Goal: Entertainment & Leisure: Consume media (video, audio)

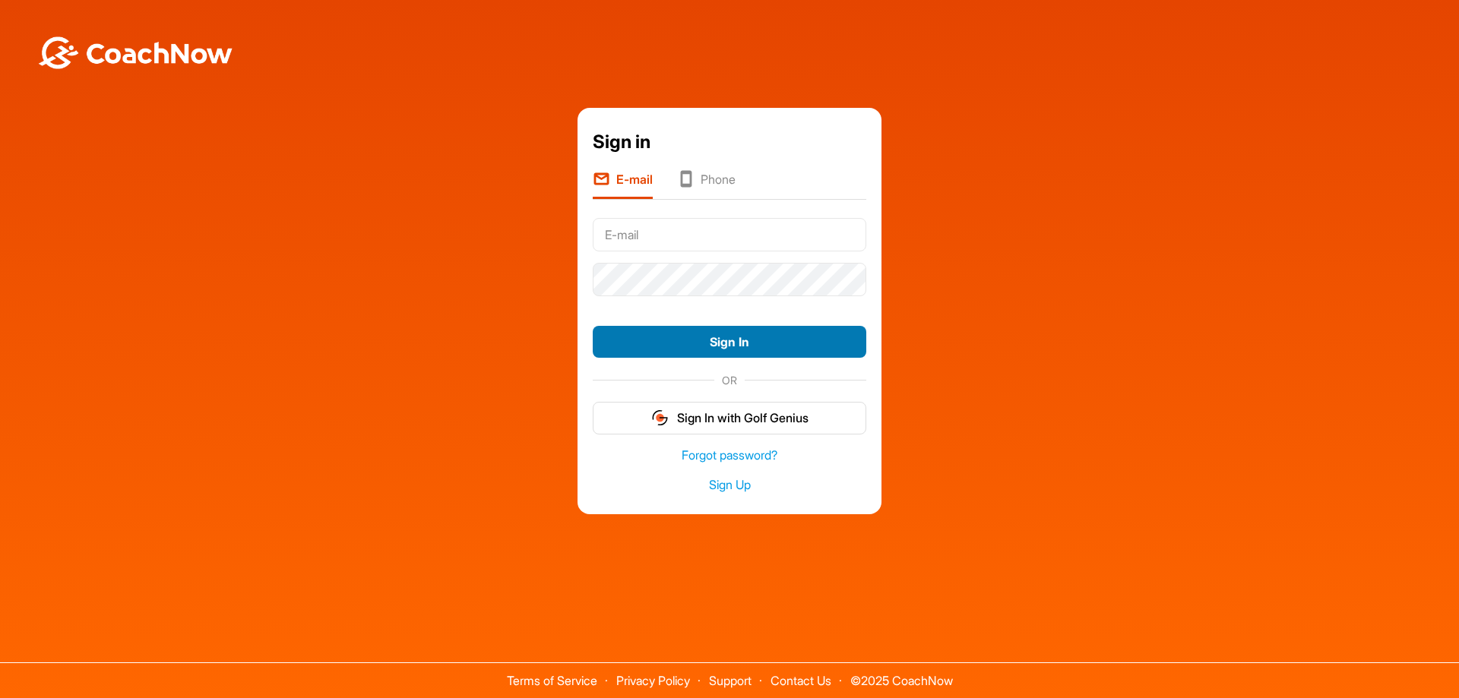
type input "[PERSON_NAME][EMAIL_ADDRESS][PERSON_NAME][DOMAIN_NAME]"
click at [706, 349] on button "Sign In" at bounding box center [730, 342] width 274 height 33
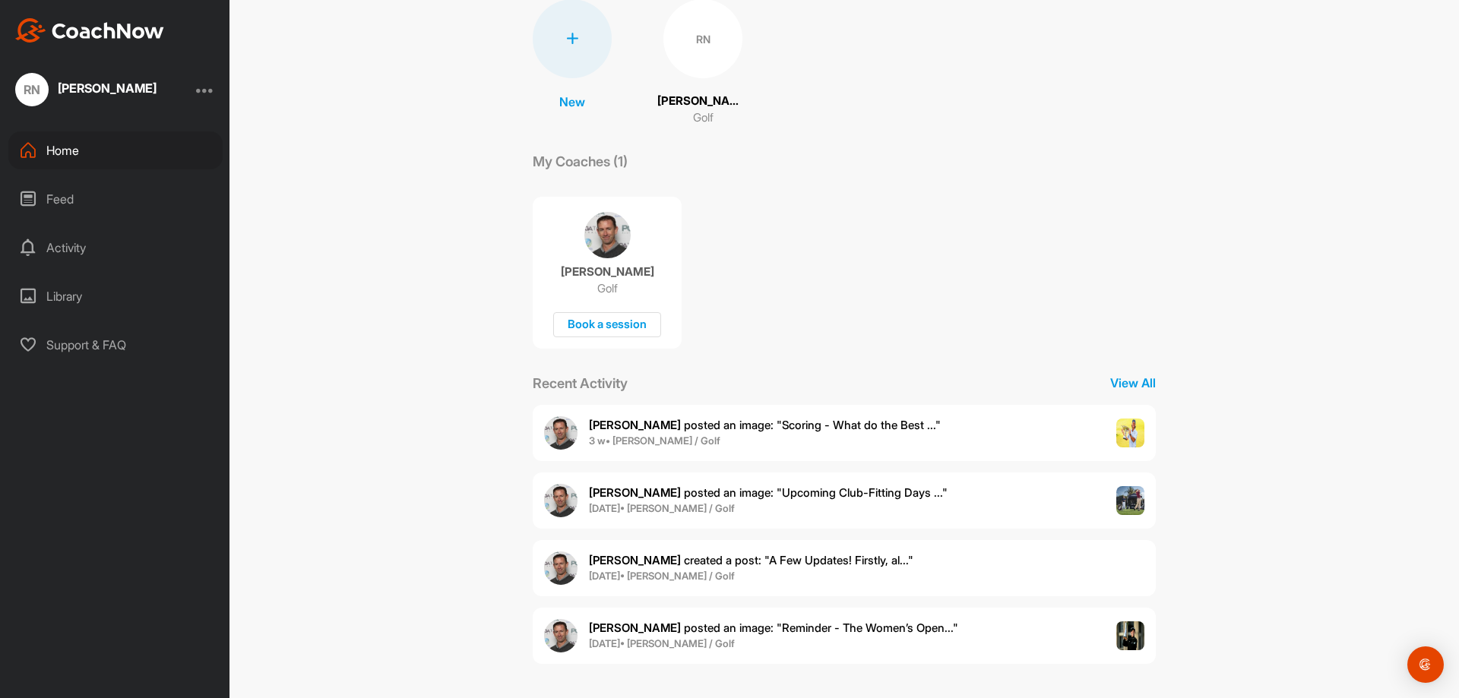
scroll to position [122, 0]
click at [698, 50] on div "RN" at bounding box center [702, 37] width 79 height 79
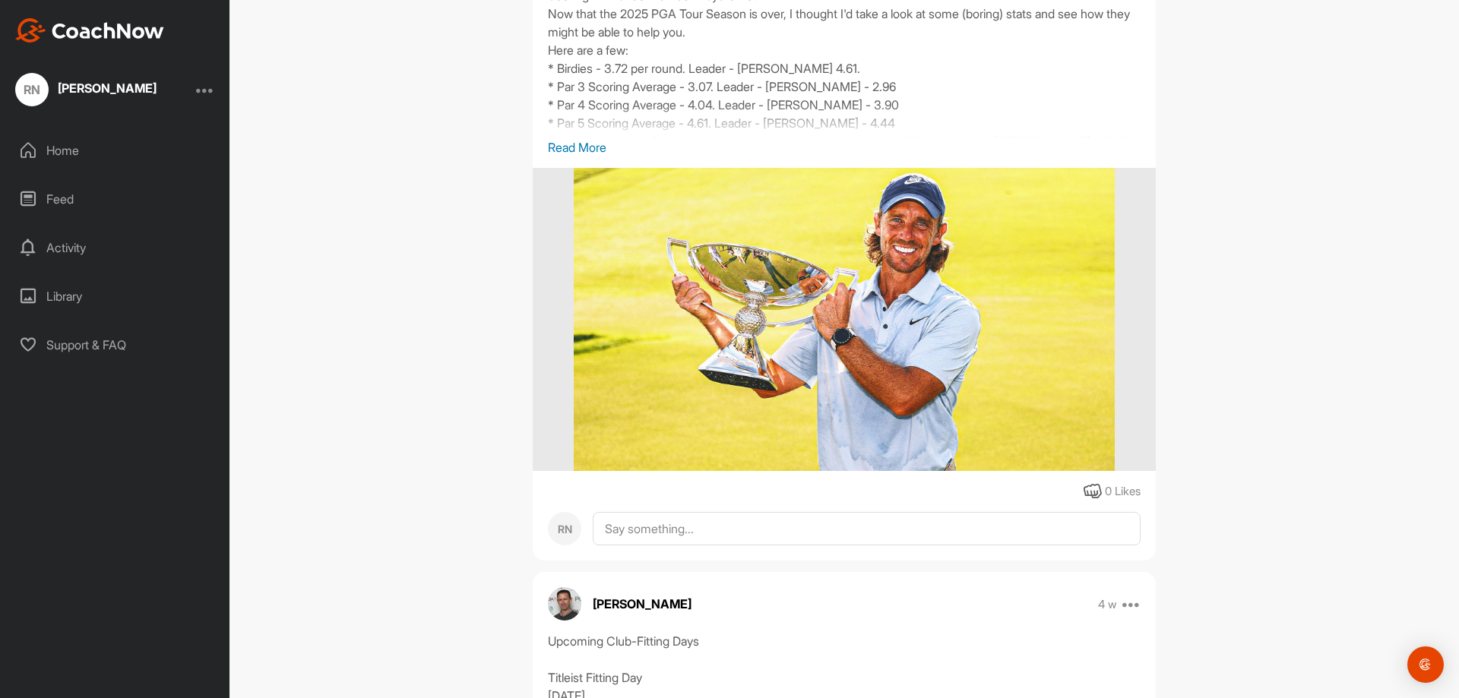
scroll to position [361, 0]
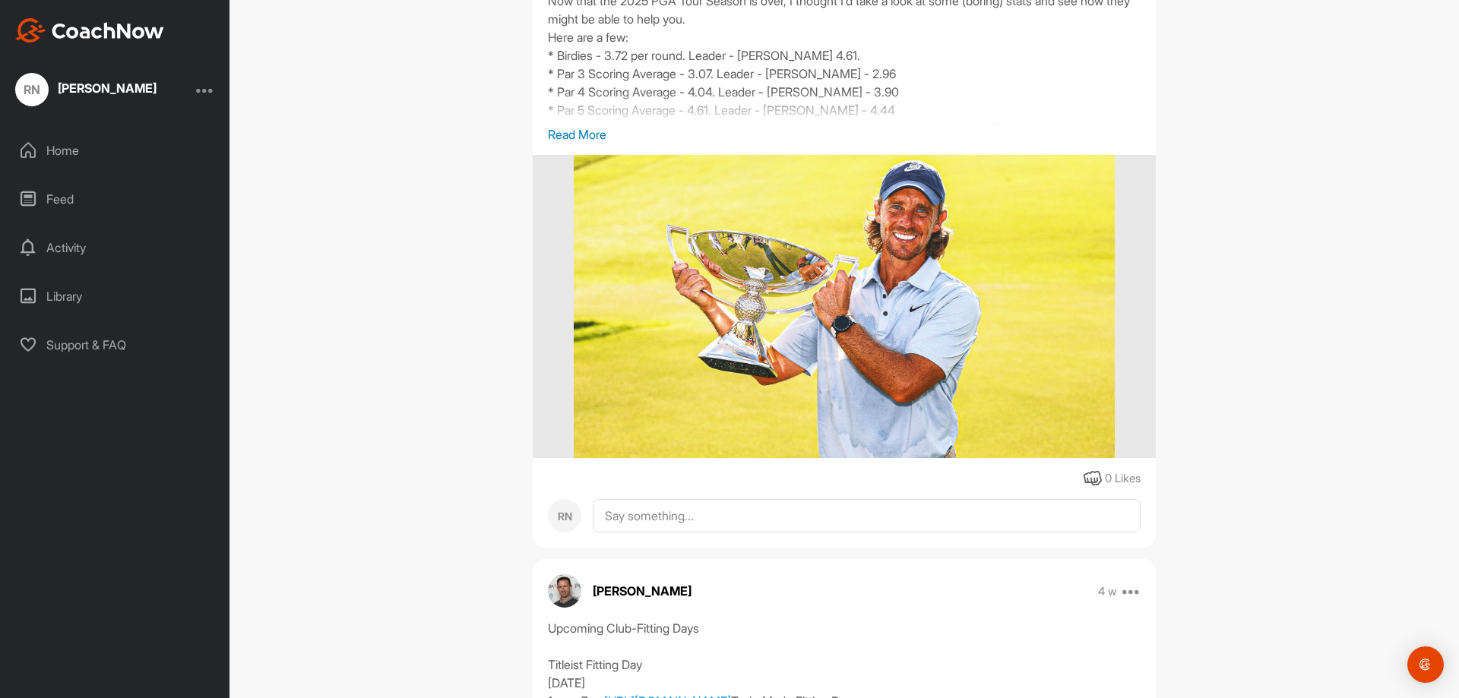
click at [590, 137] on p "Read More" at bounding box center [844, 134] width 593 height 18
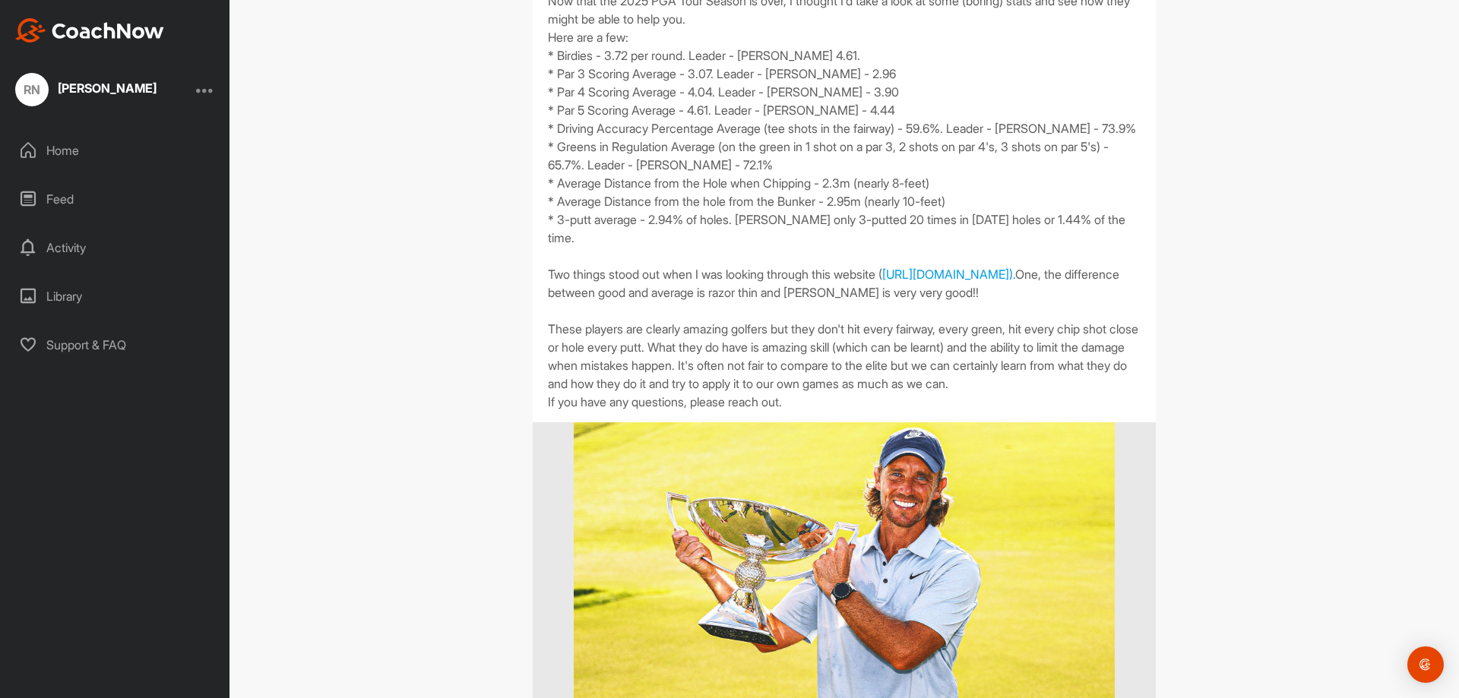
scroll to position [375, 0]
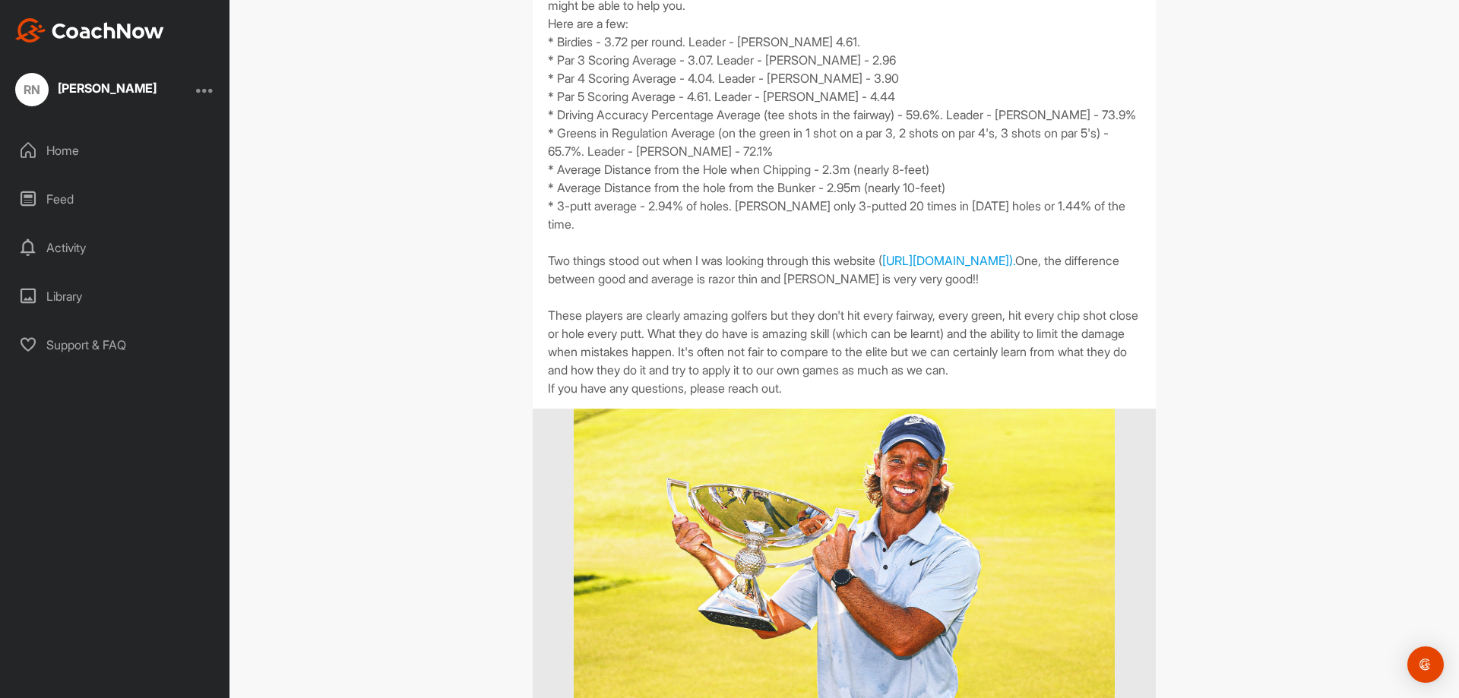
click at [422, 418] on div "RN [PERSON_NAME] Bookings Golf Space Settings Your Notifications Leave Space Ti…" at bounding box center [844, 349] width 1230 height 698
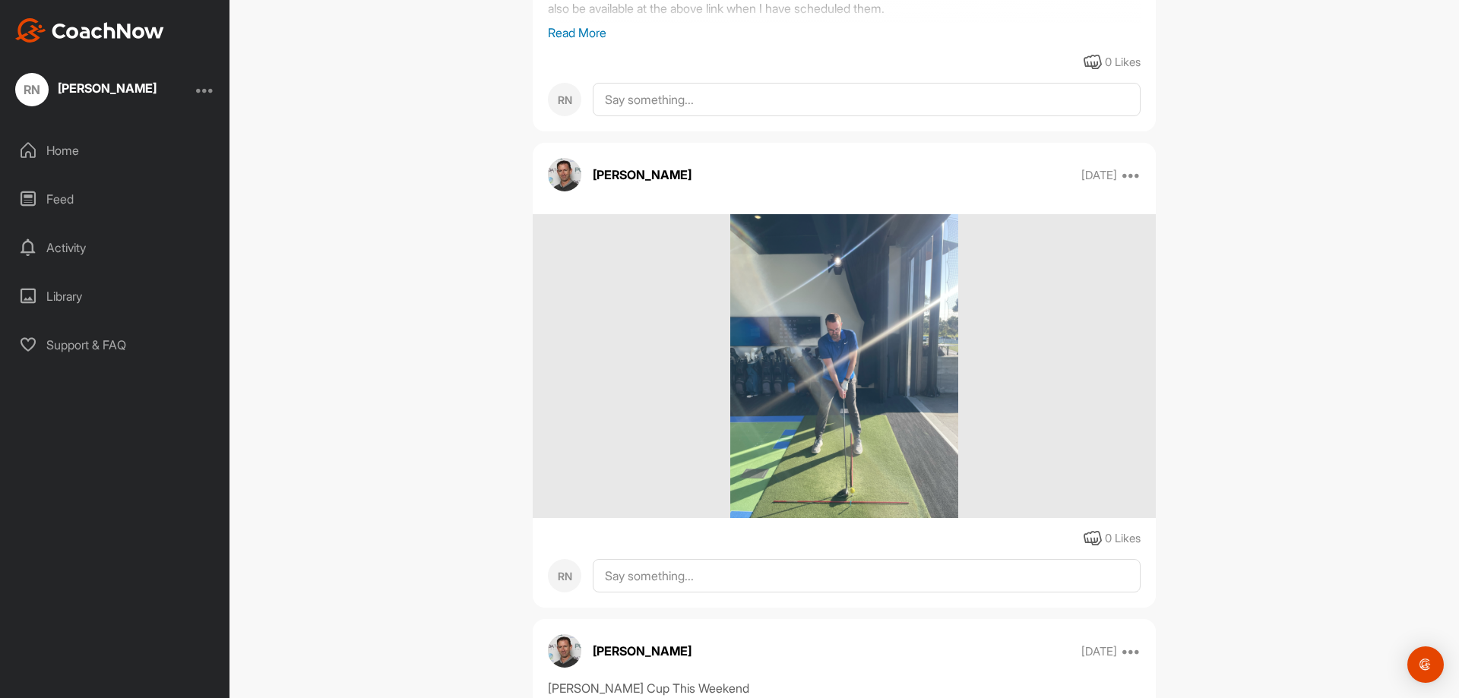
scroll to position [21025, 0]
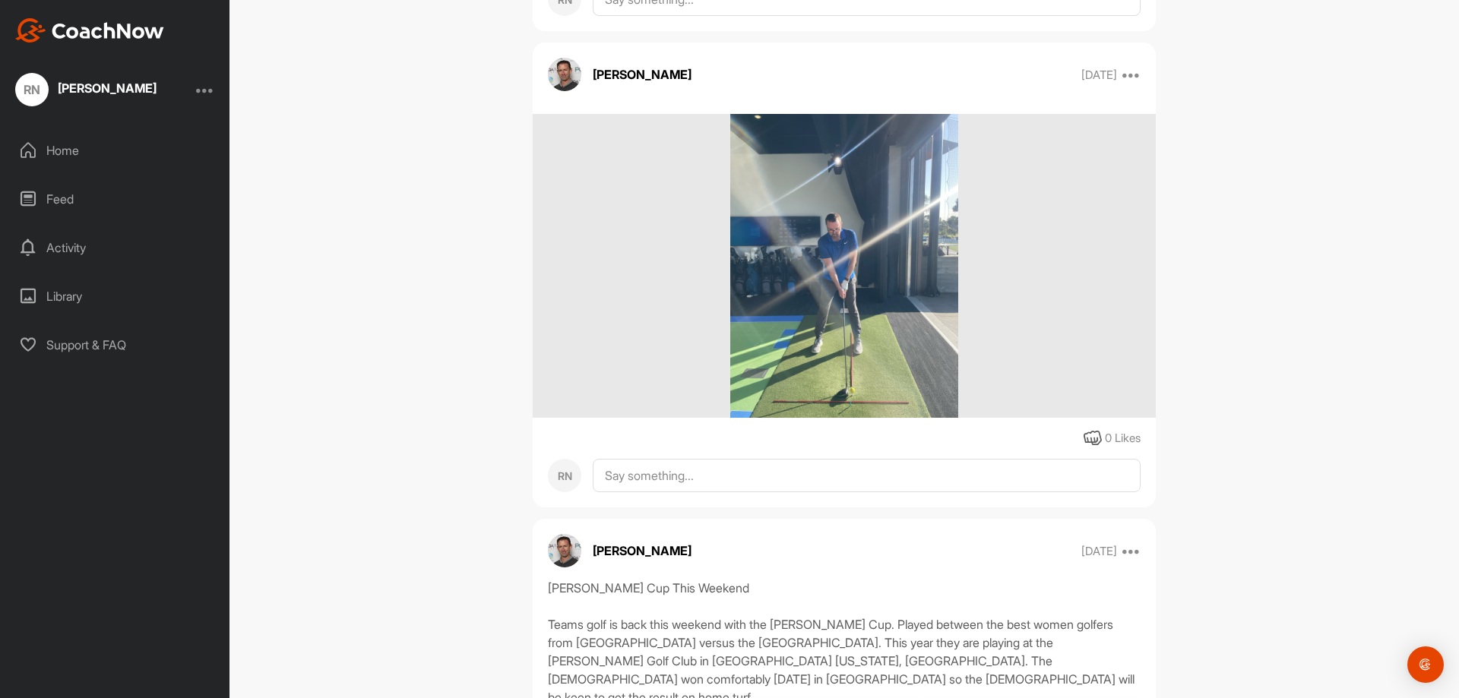
click at [900, 338] on img at bounding box center [844, 266] width 228 height 304
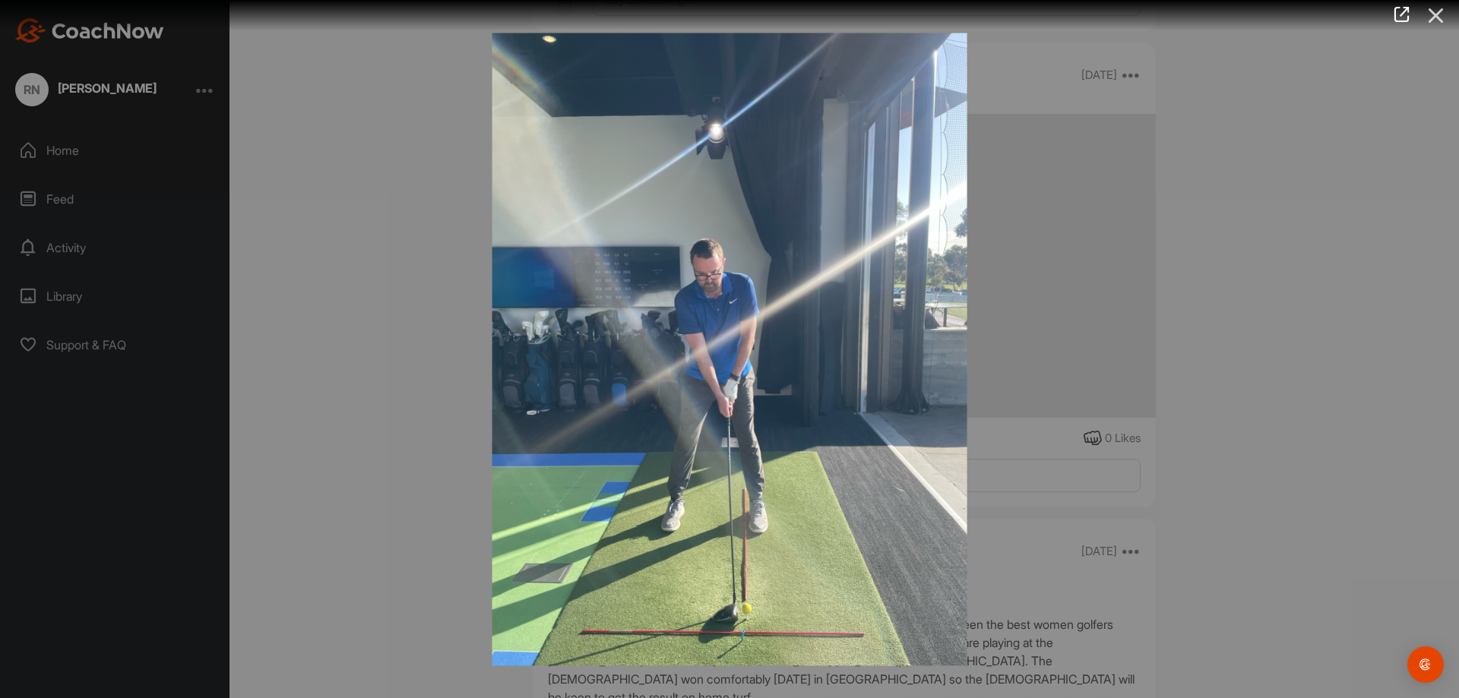
click at [1440, 10] on icon at bounding box center [1436, 16] width 35 height 28
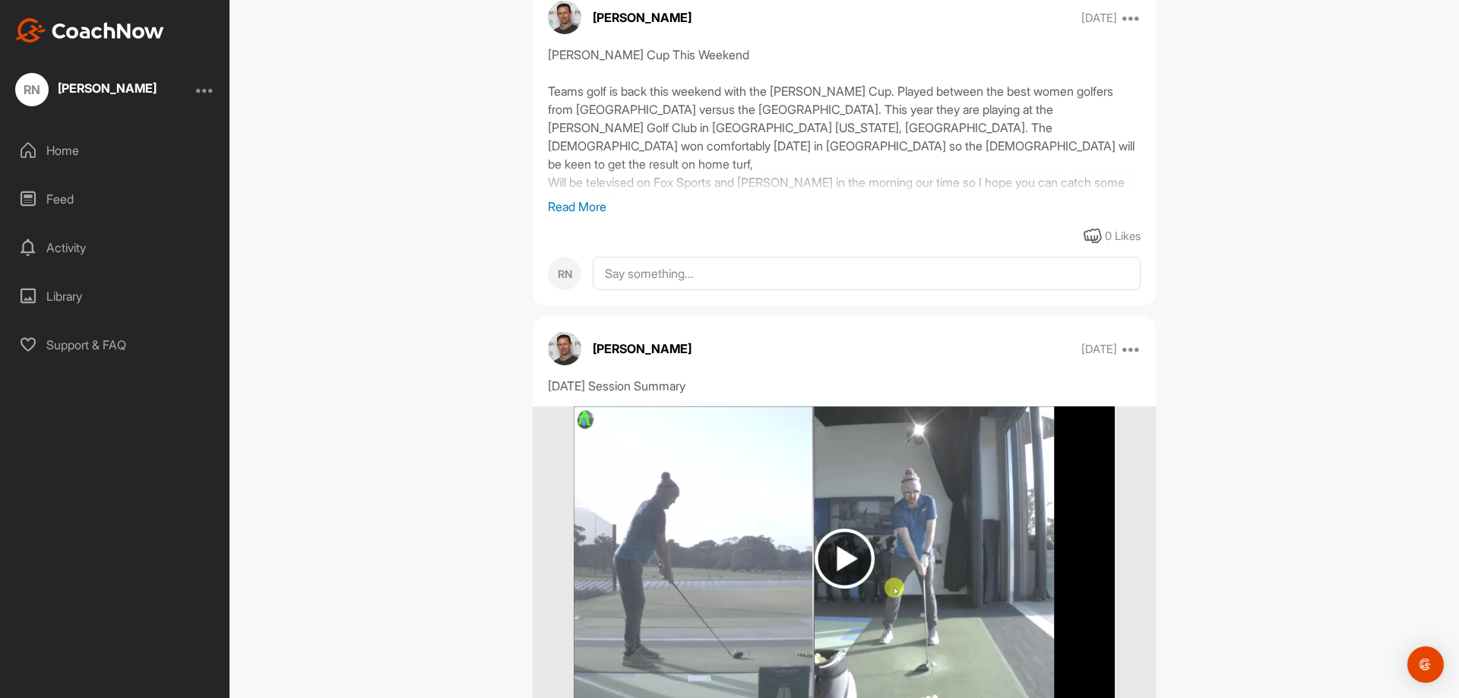
scroll to position [21659, 0]
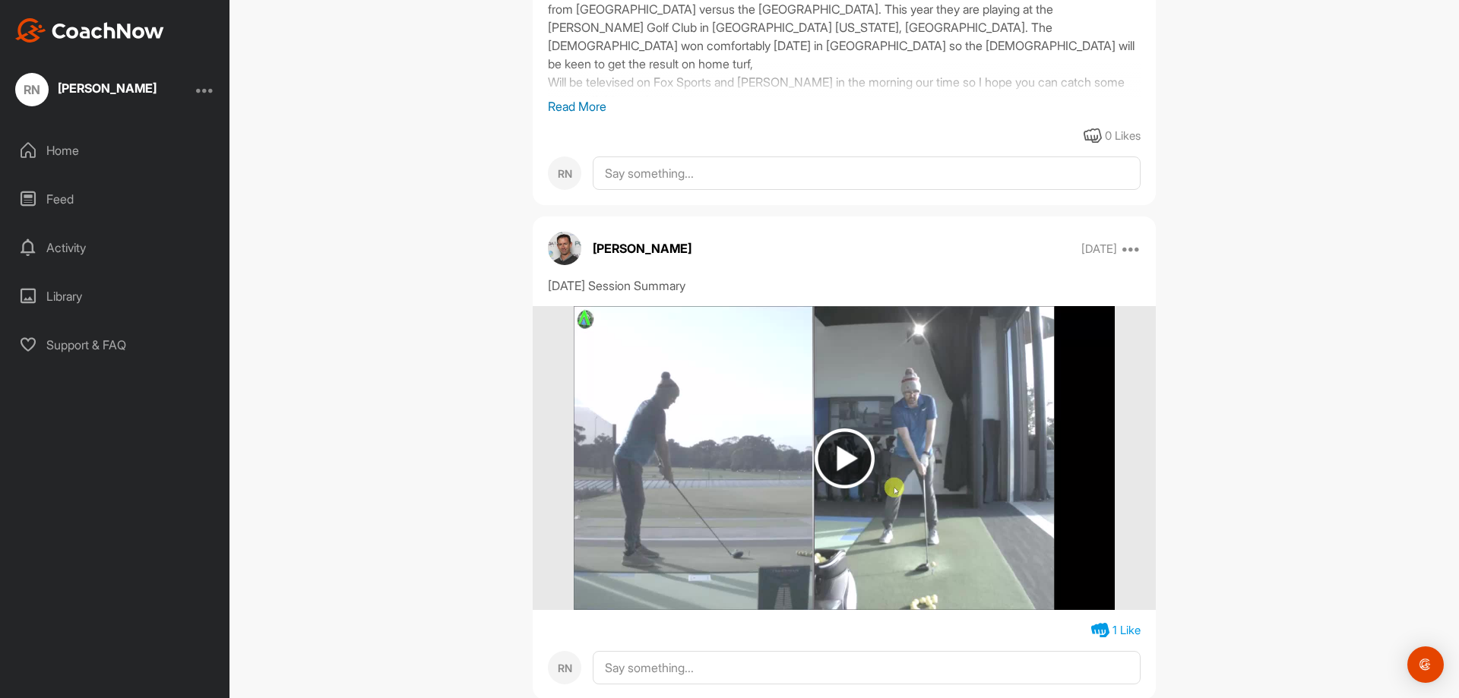
click at [836, 489] on img at bounding box center [845, 459] width 60 height 60
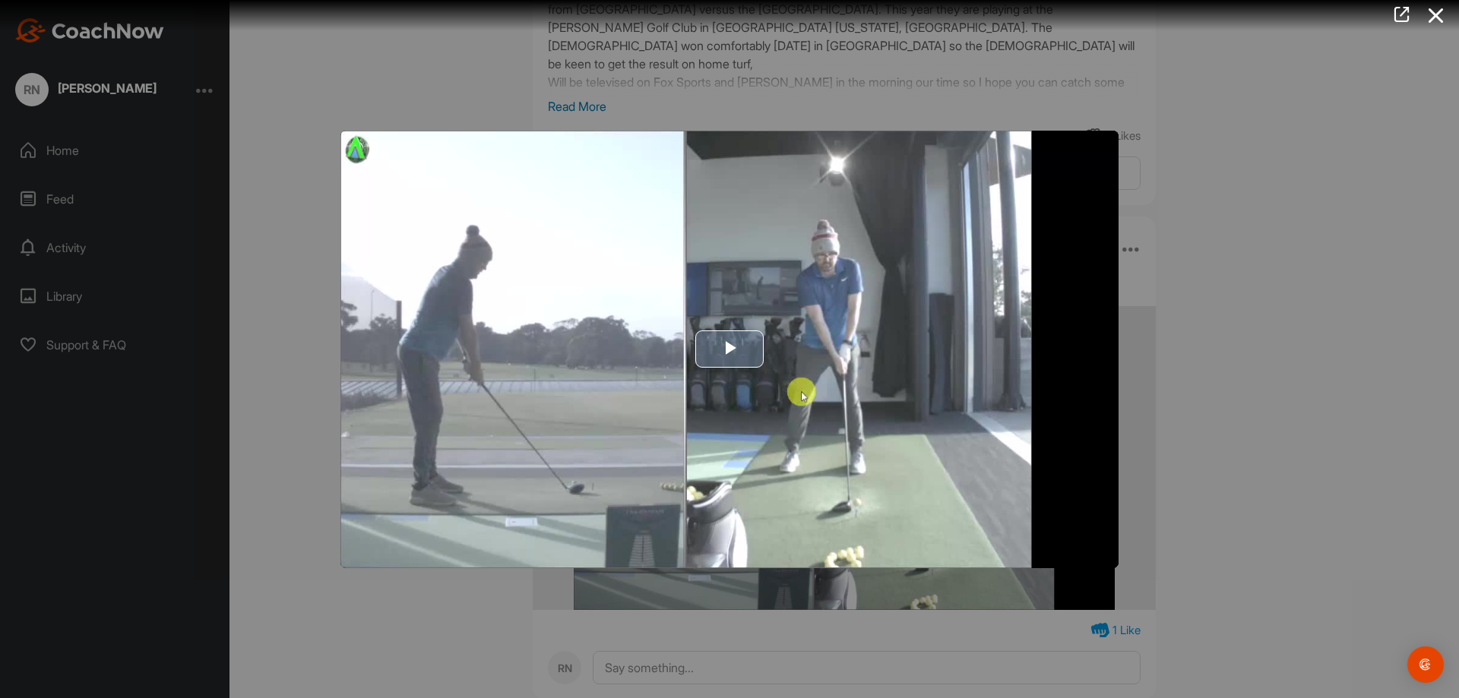
click at [730, 350] on span "Video Player" at bounding box center [730, 350] width 0 height 0
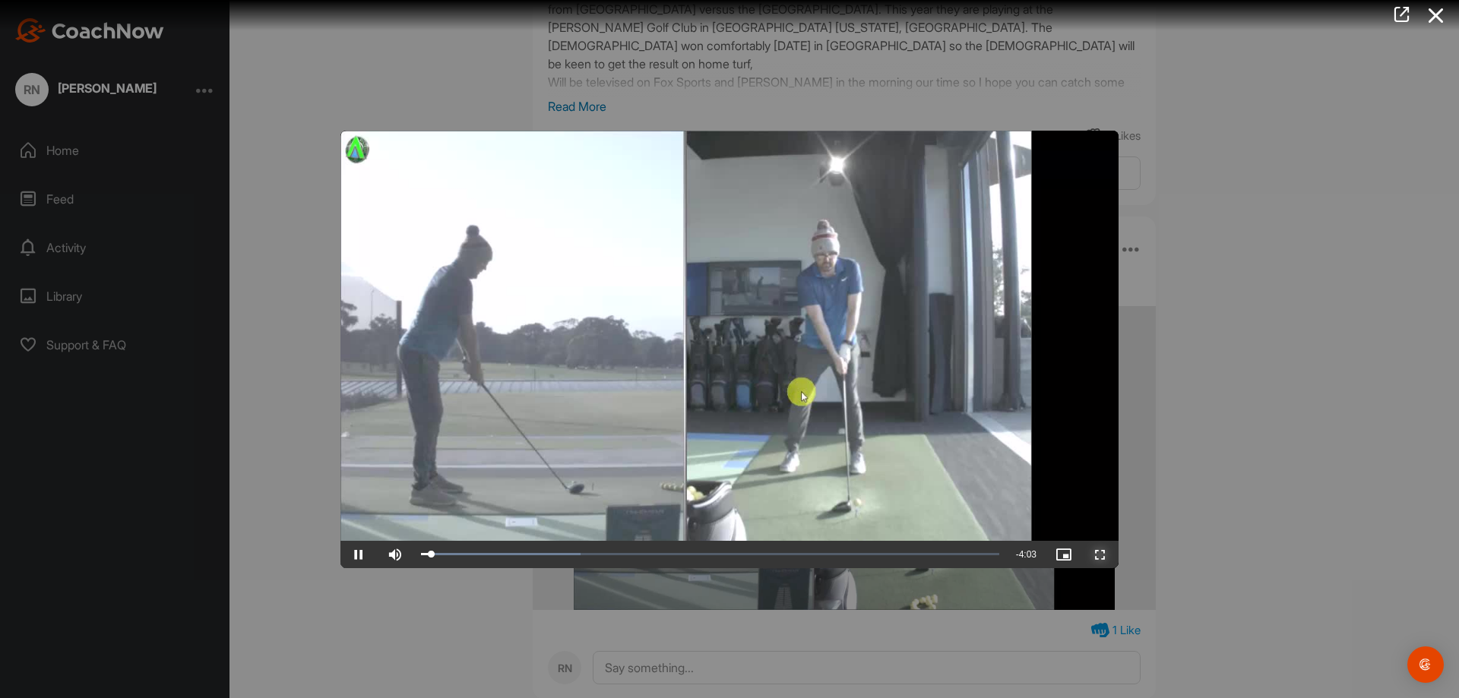
click at [1108, 555] on span "Video Player" at bounding box center [1100, 555] width 36 height 0
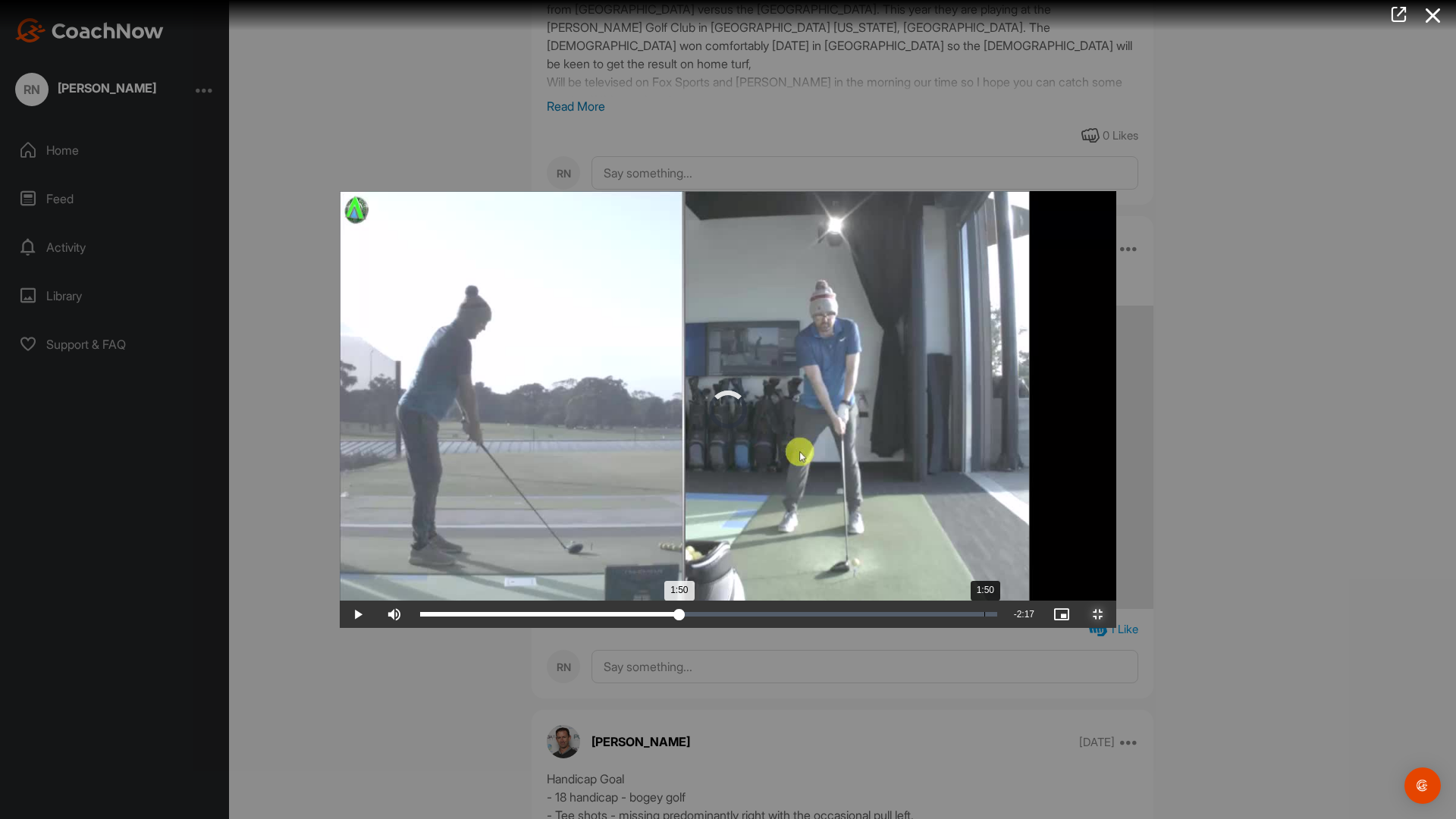
click at [645, 616] on div "Loaded : 27.66% 1:50 1:50" at bounding box center [709, 614] width 577 height 5
click at [577, 627] on div "Loaded : 60.99% 1:37 1:52" at bounding box center [708, 614] width 592 height 27
click at [482, 616] on div "1:39" at bounding box center [536, 614] width 232 height 5
click at [431, 627] on div "Loaded : 60.99% 1:09 1:20" at bounding box center [708, 614] width 592 height 27
drag, startPoint x: 579, startPoint y: 802, endPoint x: 710, endPoint y: 806, distance: 131.1
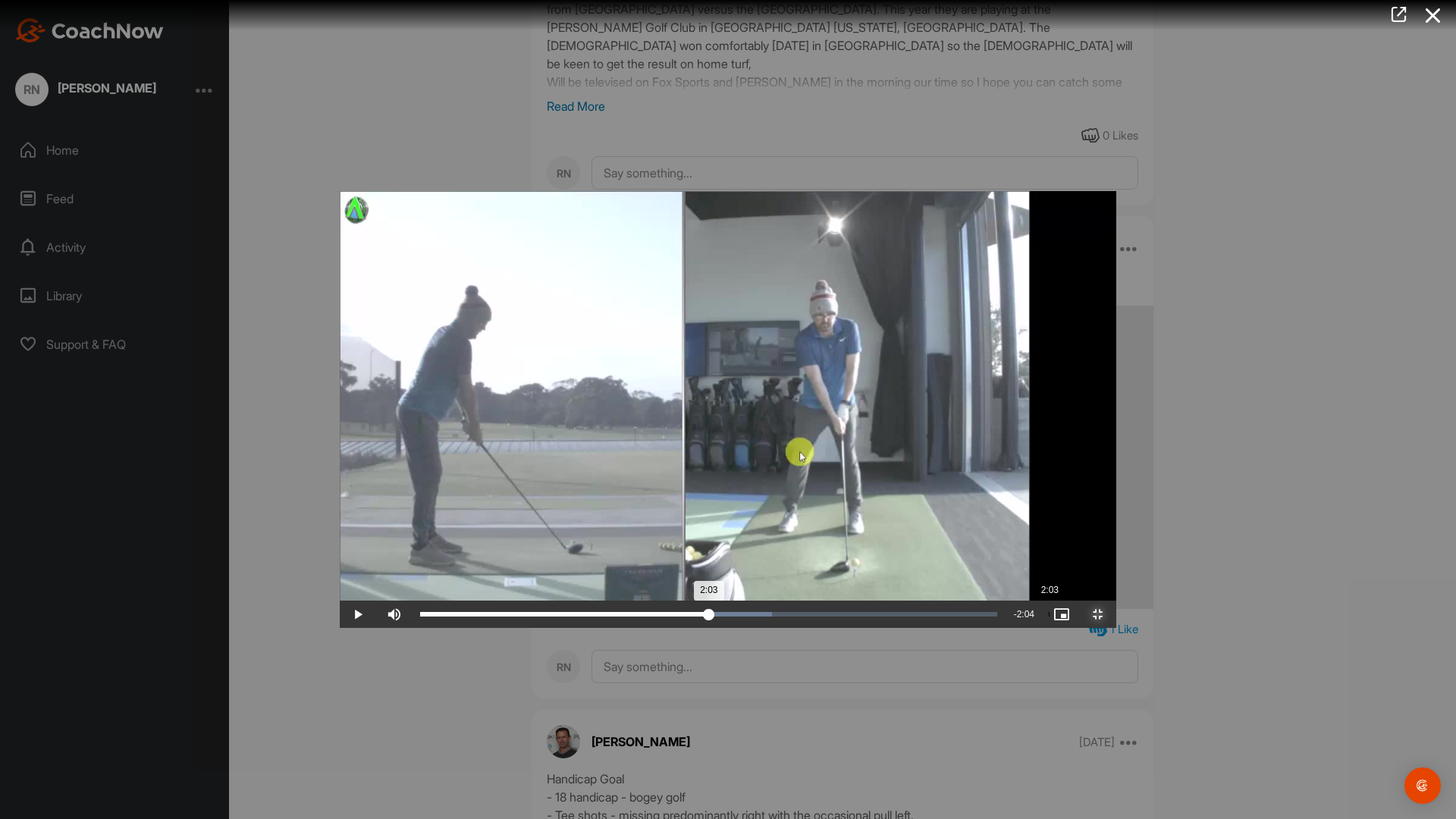
click at [710, 616] on div "2:03" at bounding box center [565, 614] width 289 height 5
drag, startPoint x: 1143, startPoint y: 801, endPoint x: 1186, endPoint y: 800, distance: 43.0
click at [927, 616] on div "3:37" at bounding box center [674, 614] width 507 height 5
click at [339, 614] on span "Video Player" at bounding box center [357, 614] width 36 height 0
